Goal: Information Seeking & Learning: Understand process/instructions

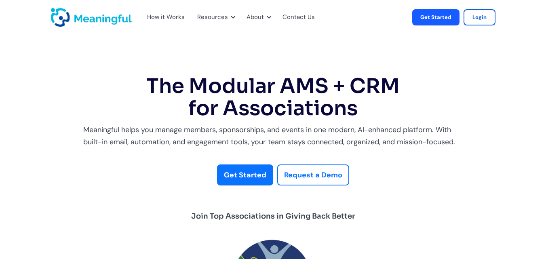
click at [155, 19] on div "How it Works" at bounding box center [166, 17] width 38 height 10
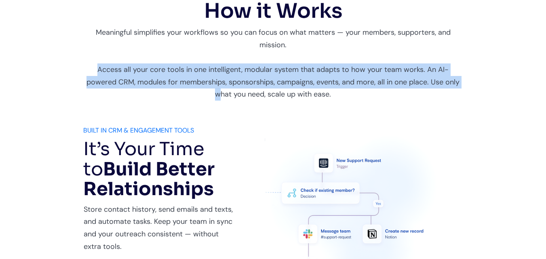
drag, startPoint x: 81, startPoint y: 71, endPoint x: 434, endPoint y: 86, distance: 353.2
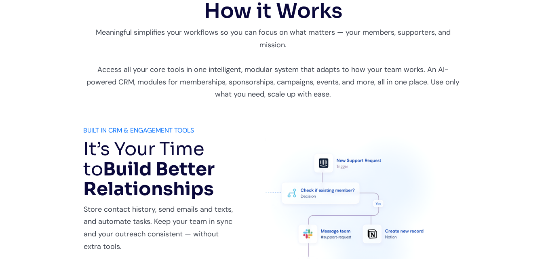
click at [104, 90] on div "Meaningful simplifies your workflows so you can focus on what matters — your me…" at bounding box center [273, 63] width 380 height 74
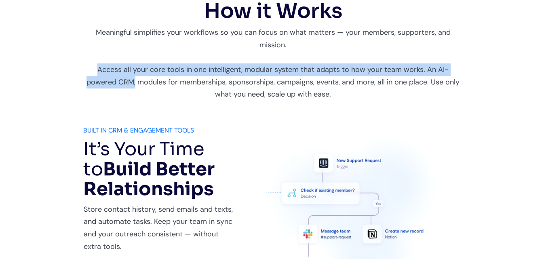
drag, startPoint x: 73, startPoint y: 76, endPoint x: 102, endPoint y: 80, distance: 29.0
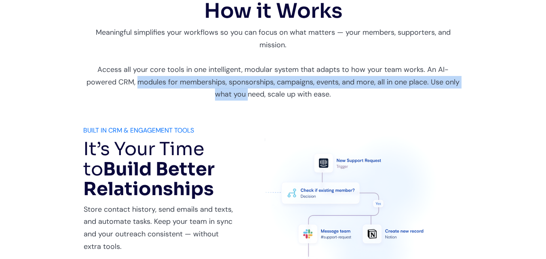
drag, startPoint x: 107, startPoint y: 81, endPoint x: 182, endPoint y: 90, distance: 76.0
click at [182, 90] on div "Meaningful simplifies your workflows so you can focus on what matters — your me…" at bounding box center [273, 63] width 380 height 74
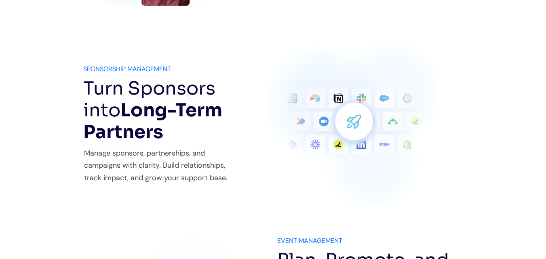
scroll to position [876, 0]
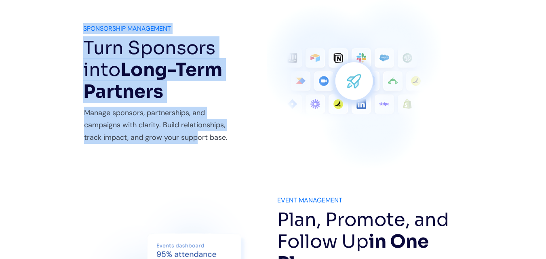
drag, startPoint x: 70, startPoint y: 125, endPoint x: 195, endPoint y: 142, distance: 126.3
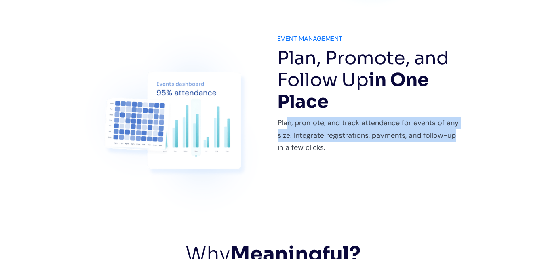
drag, startPoint x: 287, startPoint y: 114, endPoint x: 467, endPoint y: 141, distance: 181.7
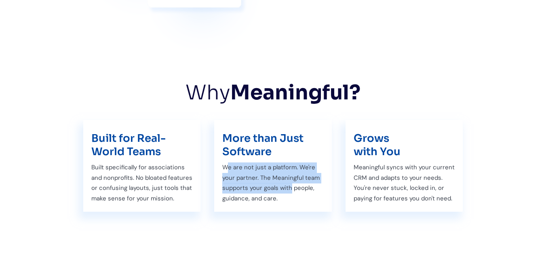
drag, startPoint x: 227, startPoint y: 167, endPoint x: 276, endPoint y: 188, distance: 53.2
click at [292, 188] on div "We are not just a platform. We're your partner. The Meaningful team supports yo…" at bounding box center [273, 182] width 118 height 41
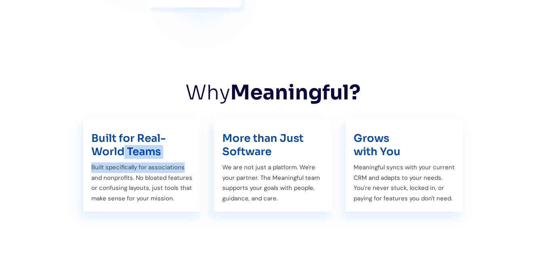
drag, startPoint x: 121, startPoint y: 148, endPoint x: 223, endPoint y: 168, distance: 104.5
click at [201, 165] on div "Built for Real-World Teams Built specifically for associations and nonprofits. …" at bounding box center [273, 166] width 380 height 92
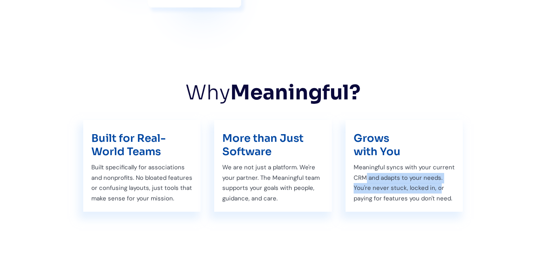
drag, startPoint x: 420, startPoint y: 187, endPoint x: 437, endPoint y: 189, distance: 16.6
click at [437, 189] on div "Meaningful syncs with your current CRM and adapts to your needs. You're never s…" at bounding box center [404, 182] width 118 height 41
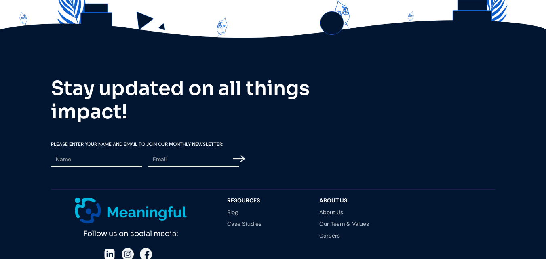
scroll to position [2318, 0]
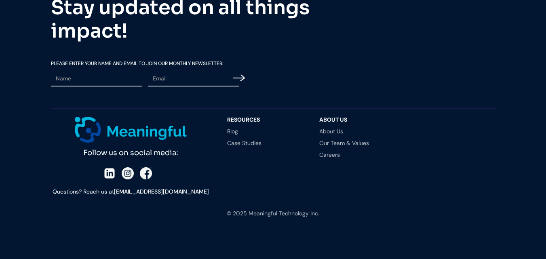
click at [147, 175] on img at bounding box center [146, 173] width 12 height 12
